Goal: Task Accomplishment & Management: Manage account settings

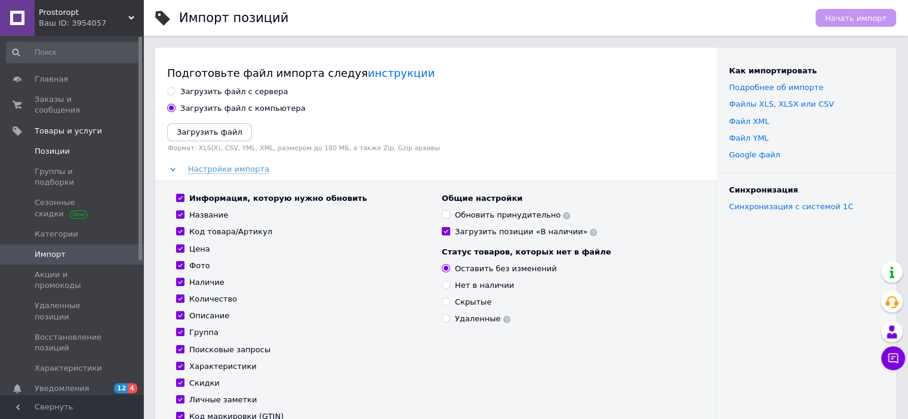
click at [38, 146] on span "Позиции" at bounding box center [52, 151] width 35 height 11
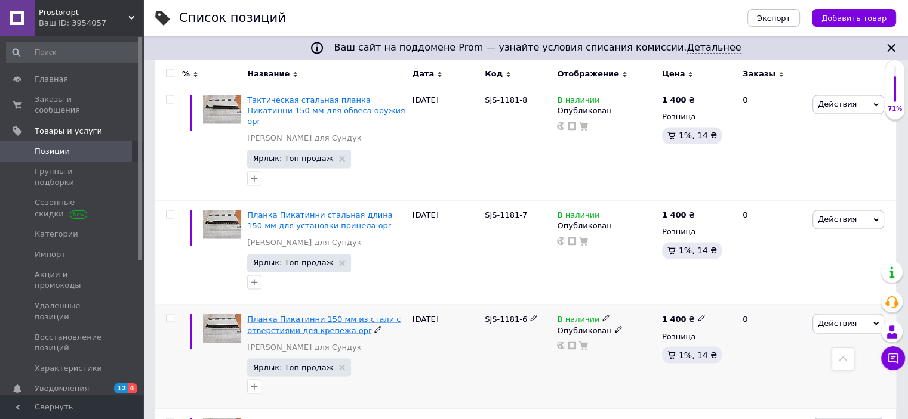
scroll to position [11078, 0]
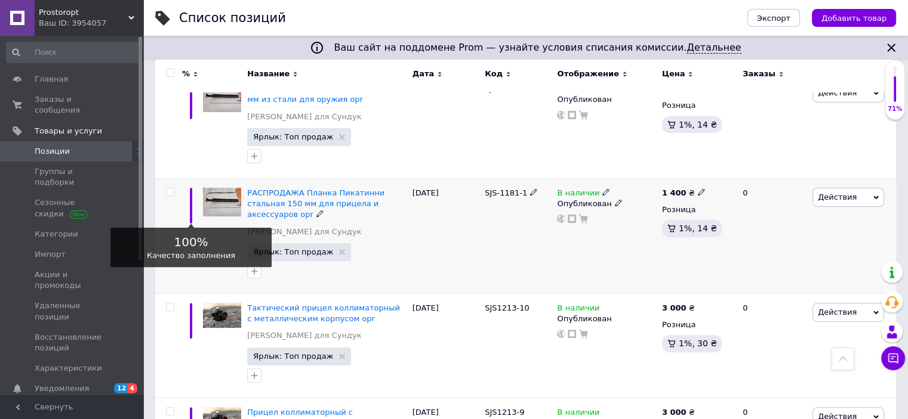
scroll to position [358, 0]
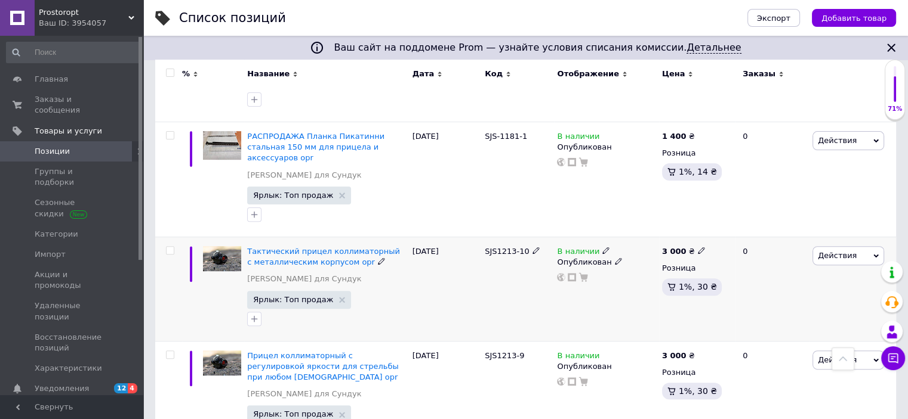
click at [167, 247] on input "checkbox" at bounding box center [170, 251] width 8 height 8
checkbox input "true"
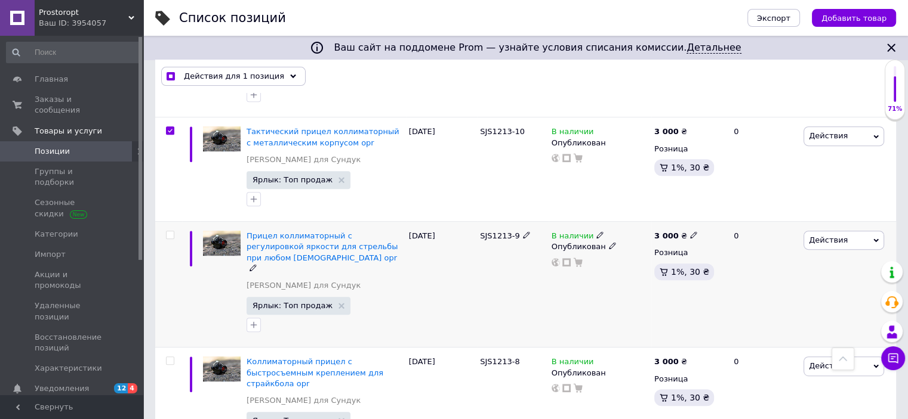
click at [171, 232] on input "checkbox" at bounding box center [170, 236] width 8 height 8
checkbox input "true"
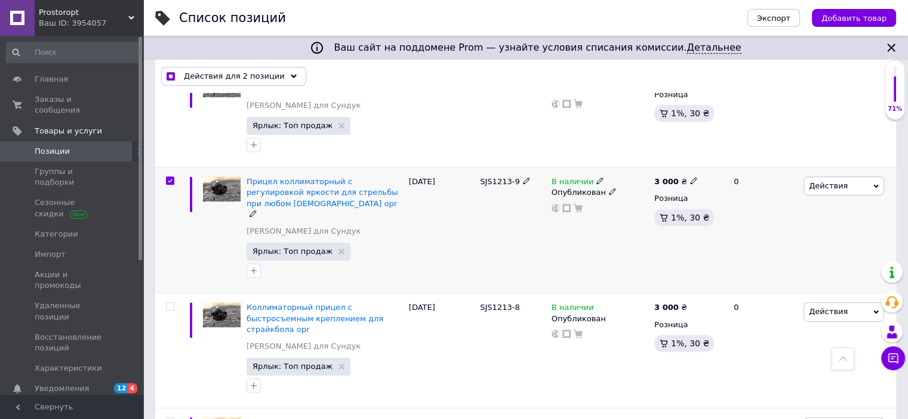
scroll to position [597, 0]
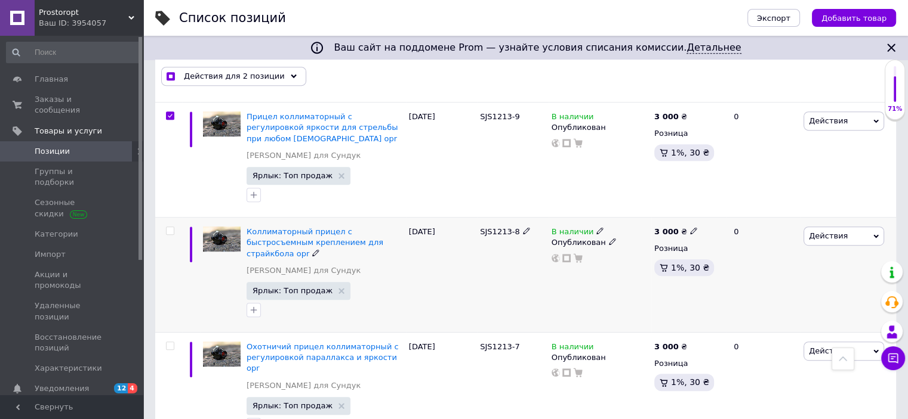
click at [171, 227] on input "checkbox" at bounding box center [170, 231] width 8 height 8
checkbox input "true"
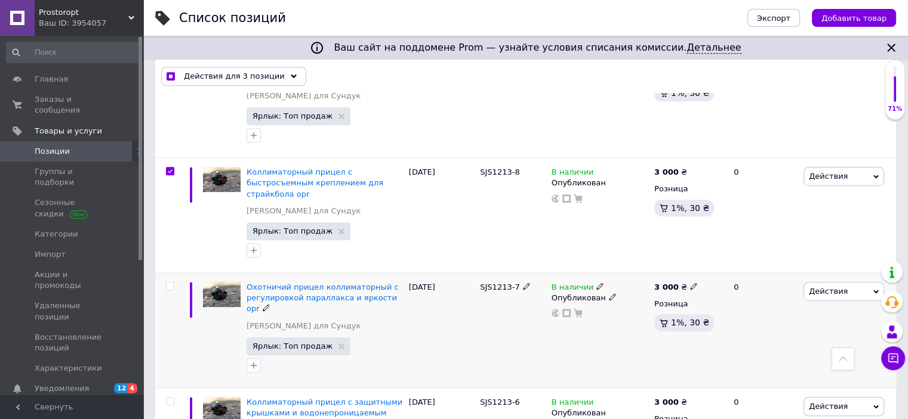
click at [168, 283] on input "checkbox" at bounding box center [170, 287] width 8 height 8
checkbox input "true"
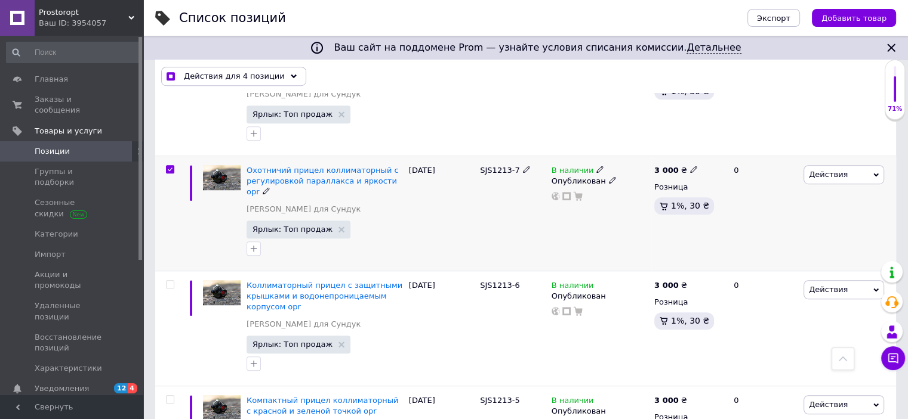
scroll to position [776, 0]
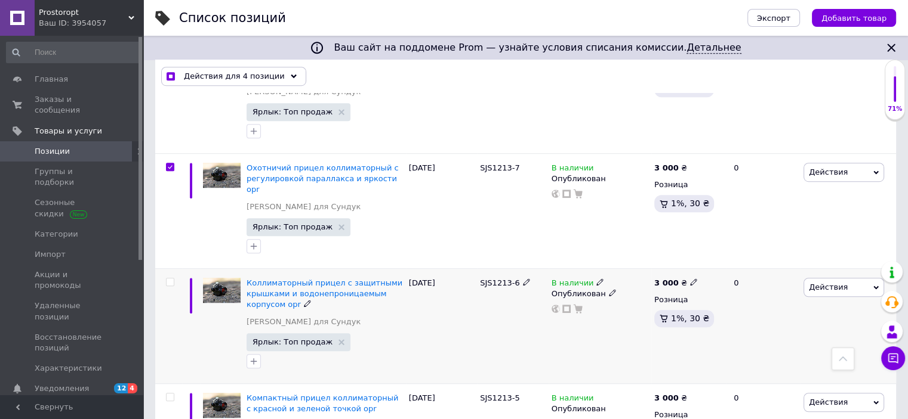
click at [167, 269] on div at bounding box center [168, 326] width 27 height 115
checkbox input "true"
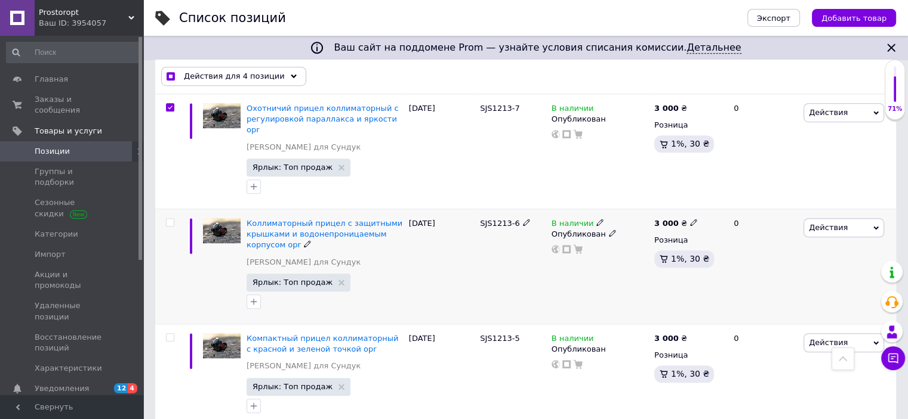
click at [172, 219] on input "checkbox" at bounding box center [170, 223] width 8 height 8
checkbox input "true"
click at [169, 324] on div at bounding box center [168, 376] width 27 height 104
checkbox input "true"
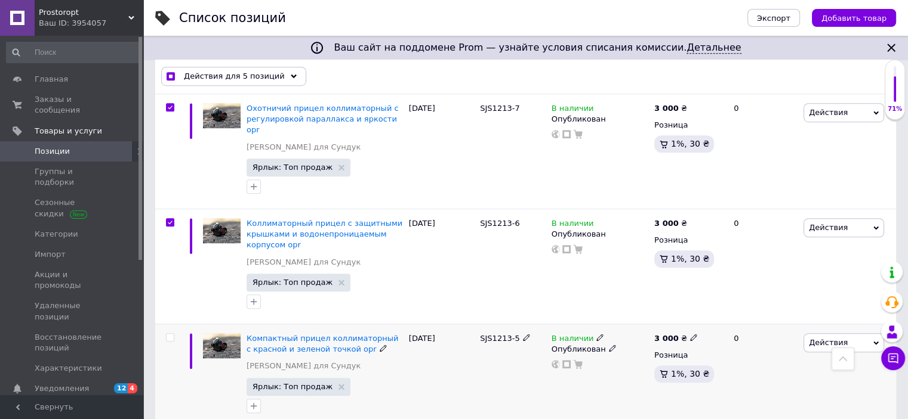
click at [169, 334] on input "checkbox" at bounding box center [170, 338] width 8 height 8
checkbox input "true"
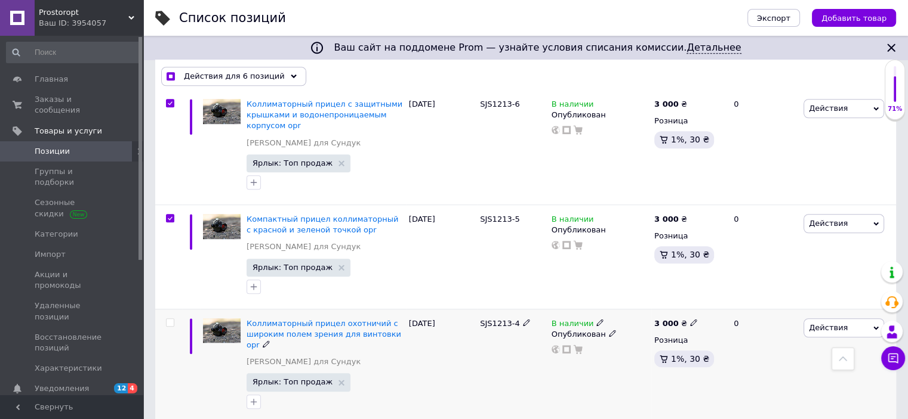
click at [169, 319] on input "checkbox" at bounding box center [170, 323] width 8 height 8
checkbox input "true"
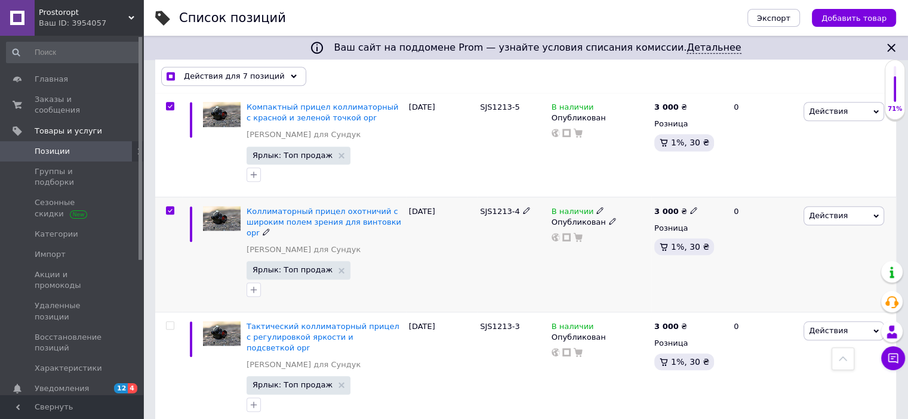
scroll to position [1074, 0]
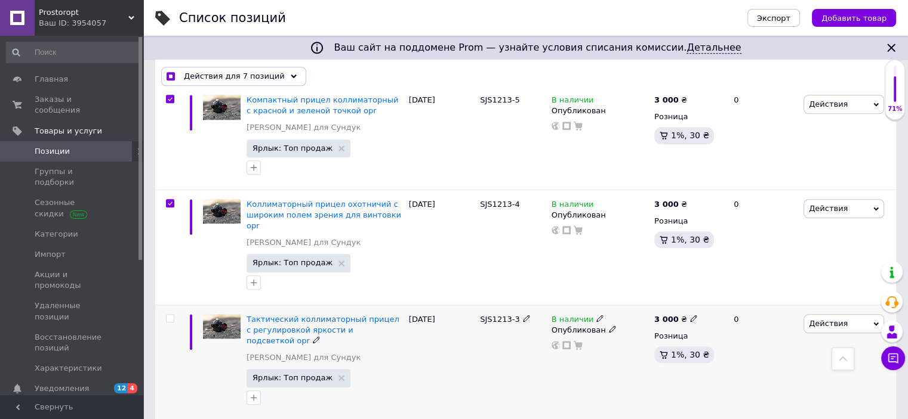
click at [169, 305] on div at bounding box center [168, 362] width 27 height 115
checkbox input "true"
click at [168, 315] on input "checkbox" at bounding box center [170, 319] width 8 height 8
checkbox input "true"
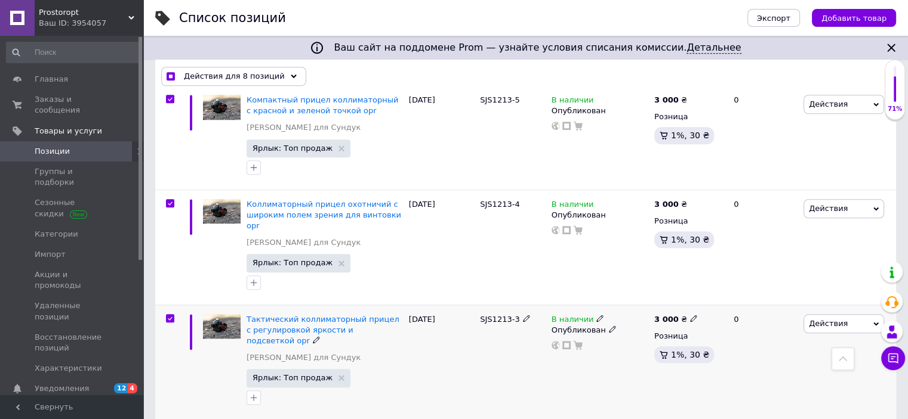
scroll to position [1134, 0]
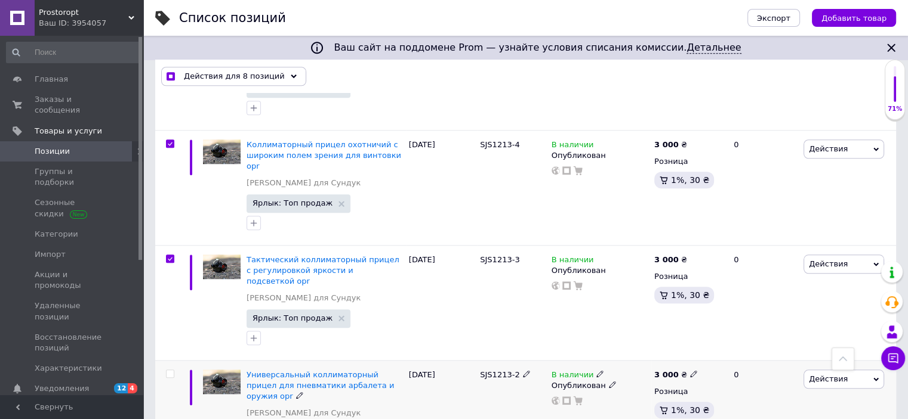
click at [168, 371] on input "checkbox" at bounding box center [170, 375] width 8 height 8
checkbox input "true"
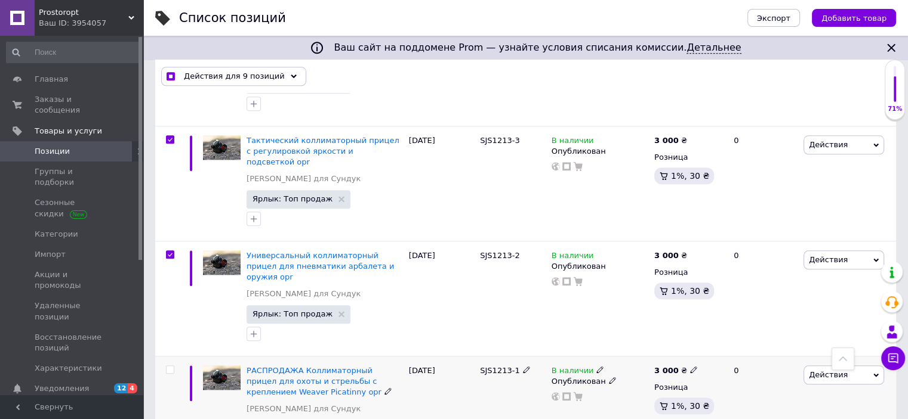
click at [172, 366] on input "checkbox" at bounding box center [170, 370] width 8 height 8
checkbox input "true"
click at [279, 81] on div "Действия для 10 позиций" at bounding box center [236, 76] width 150 height 19
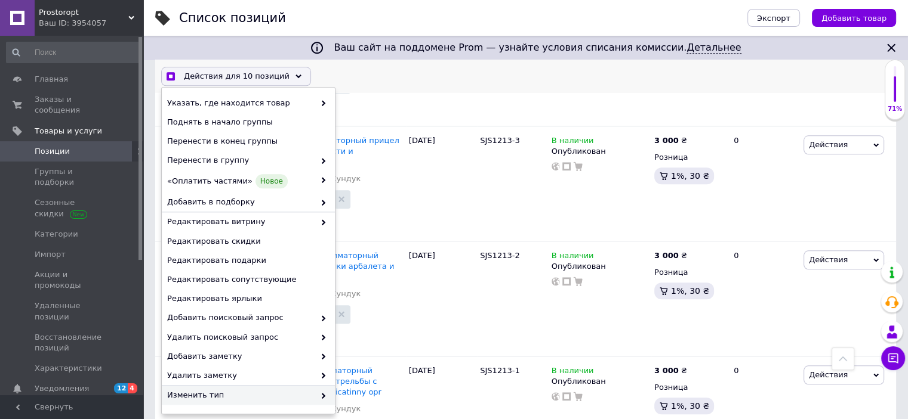
scroll to position [113, 0]
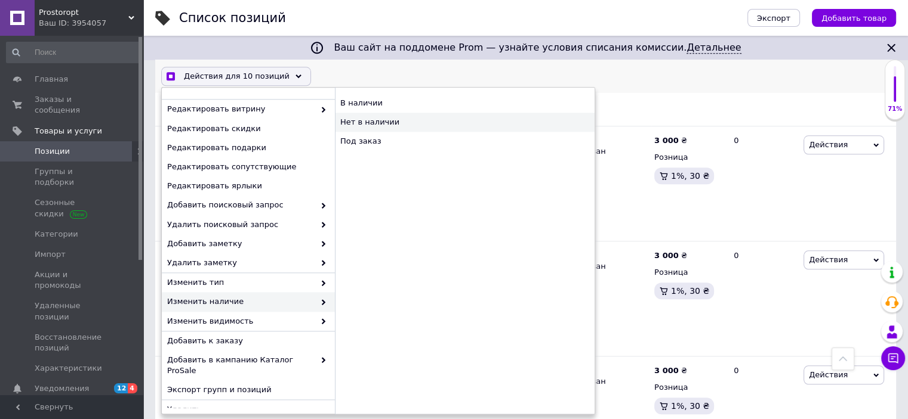
click at [368, 123] on div "Нет в наличии" at bounding box center [465, 122] width 260 height 19
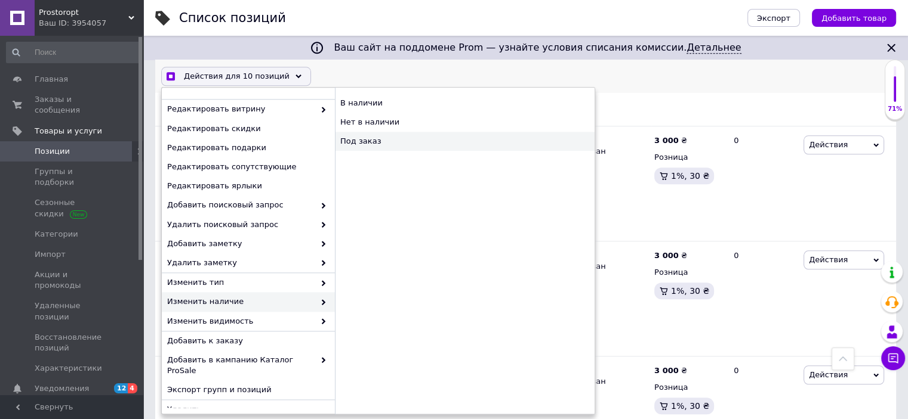
checkbox input "true"
checkbox input "false"
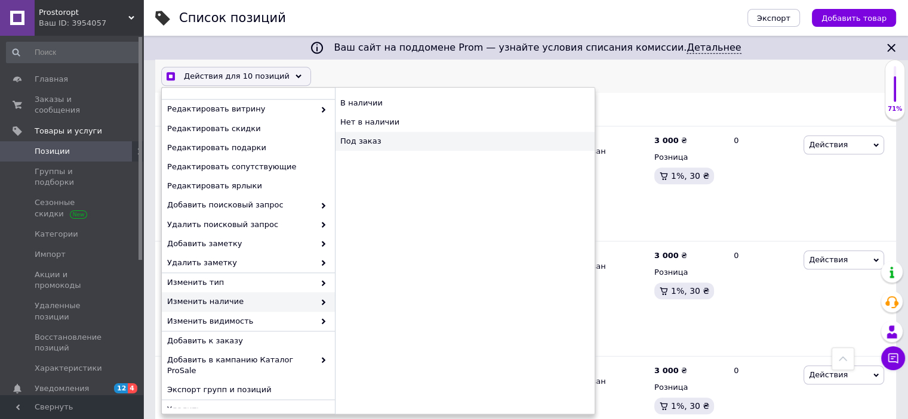
checkbox input "false"
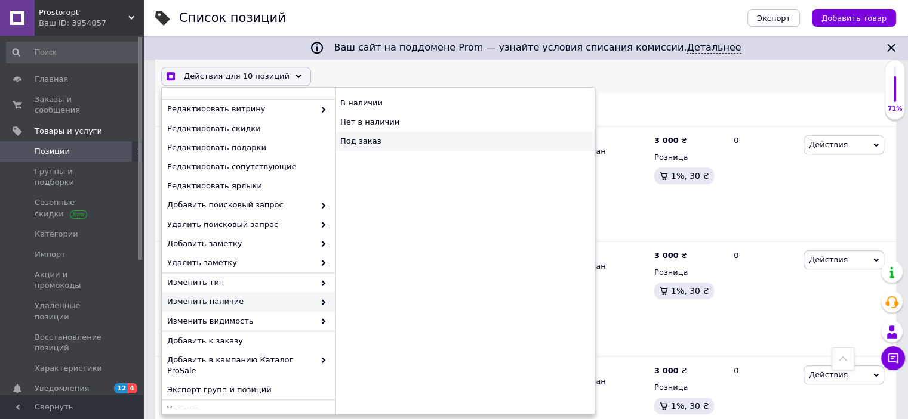
checkbox input "false"
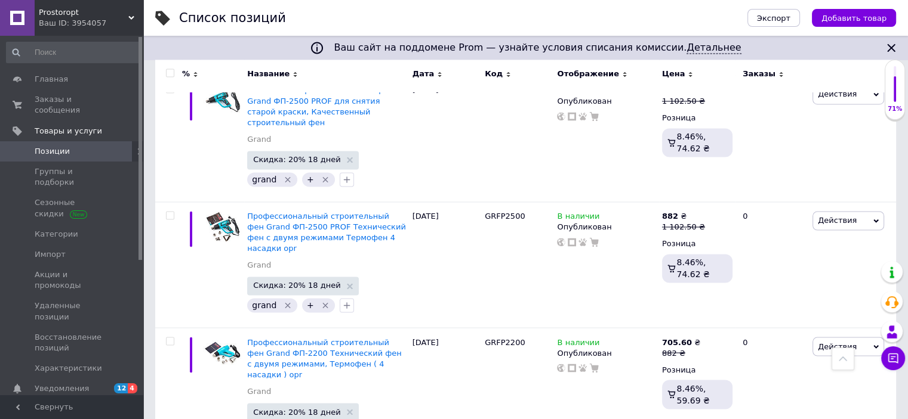
scroll to position [11172, 0]
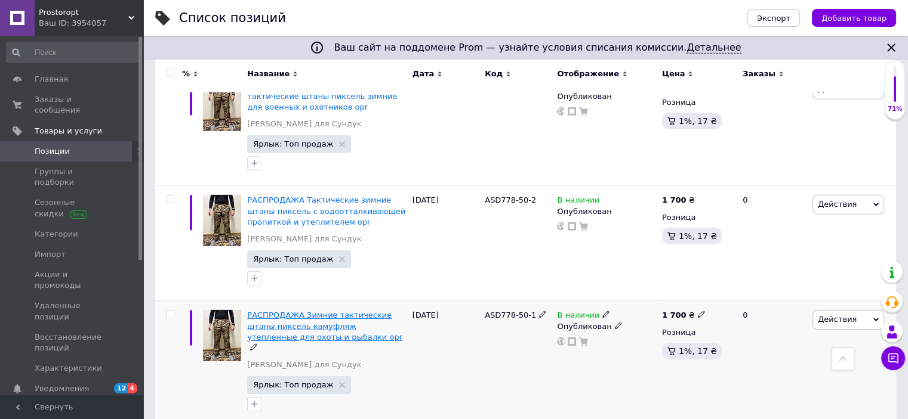
scroll to position [8293, 0]
